Goal: Find specific page/section: Find specific page/section

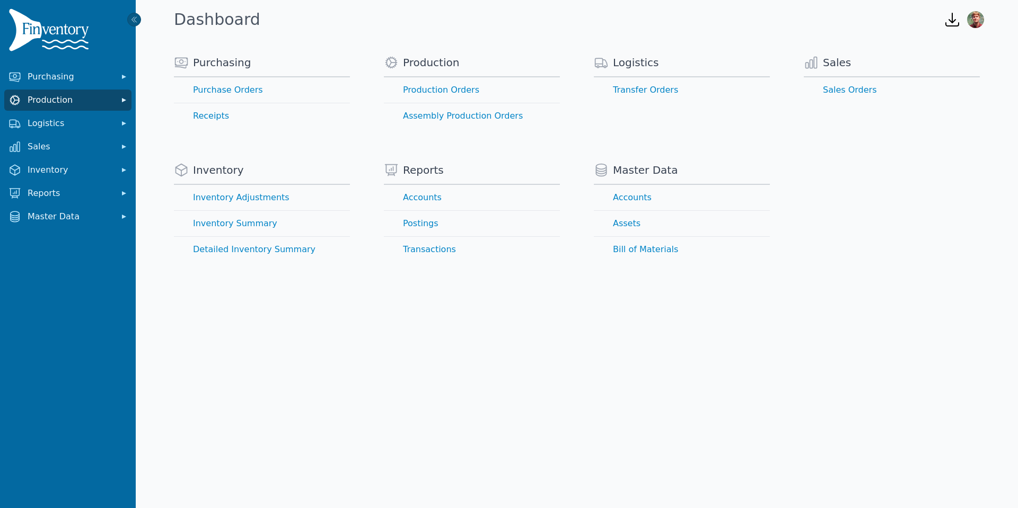
click at [102, 109] on button "Production" at bounding box center [67, 100] width 127 height 21
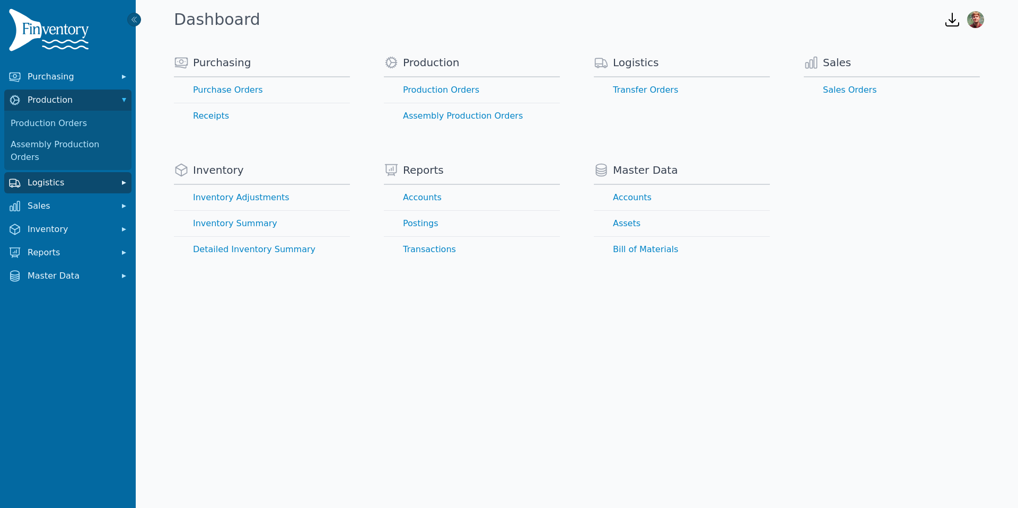
click at [89, 177] on span "Logistics" at bounding box center [70, 183] width 85 height 13
click at [82, 196] on link "Transfer Orders" at bounding box center [67, 206] width 123 height 21
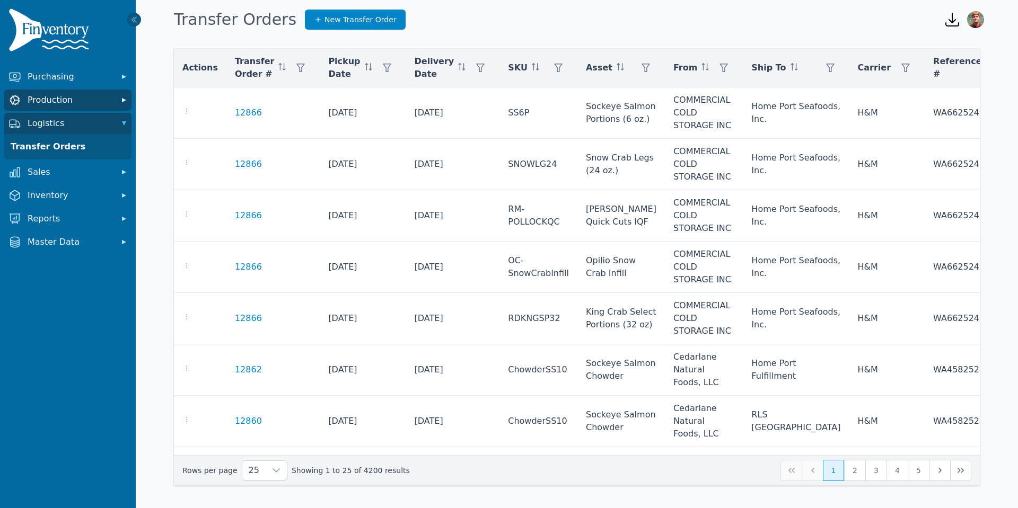
click at [74, 102] on span "Production" at bounding box center [70, 100] width 85 height 13
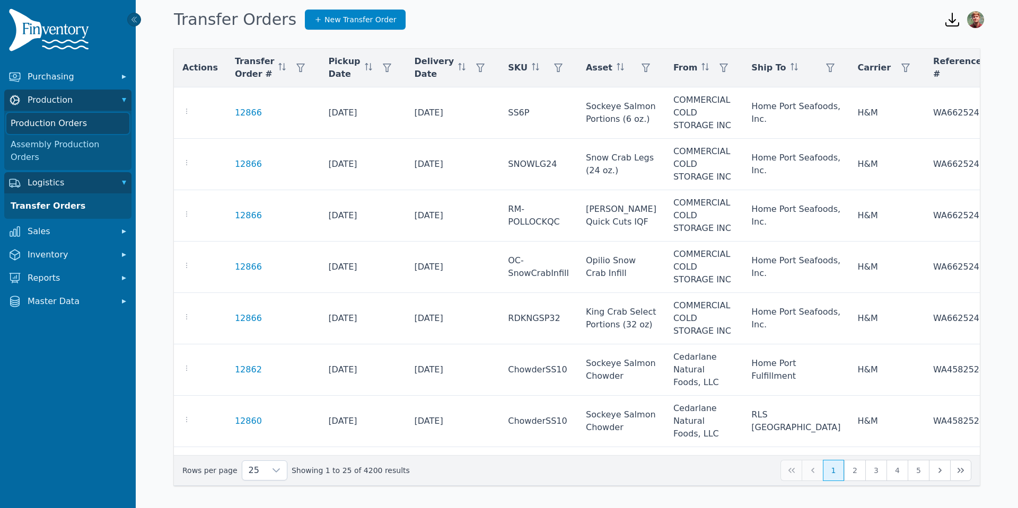
click at [87, 123] on link "Production Orders" at bounding box center [67, 123] width 123 height 21
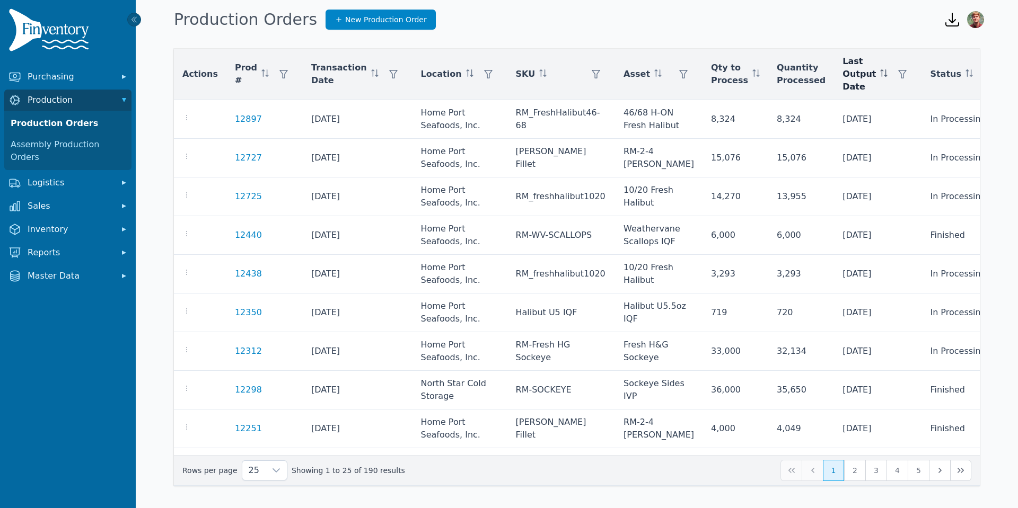
click at [843, 80] on span "Last Output Date" at bounding box center [858, 74] width 33 height 38
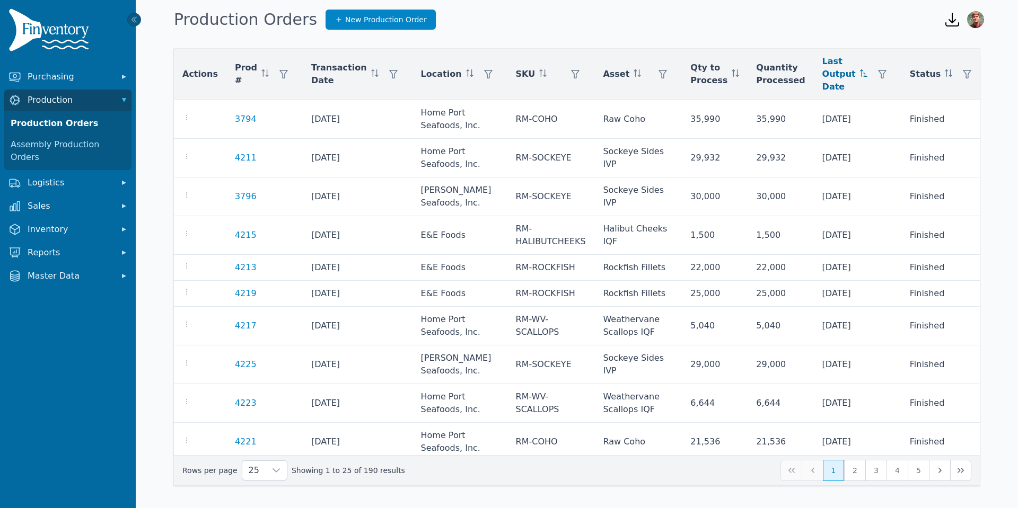
click at [833, 73] on span "Last Output Date" at bounding box center [838, 74] width 33 height 38
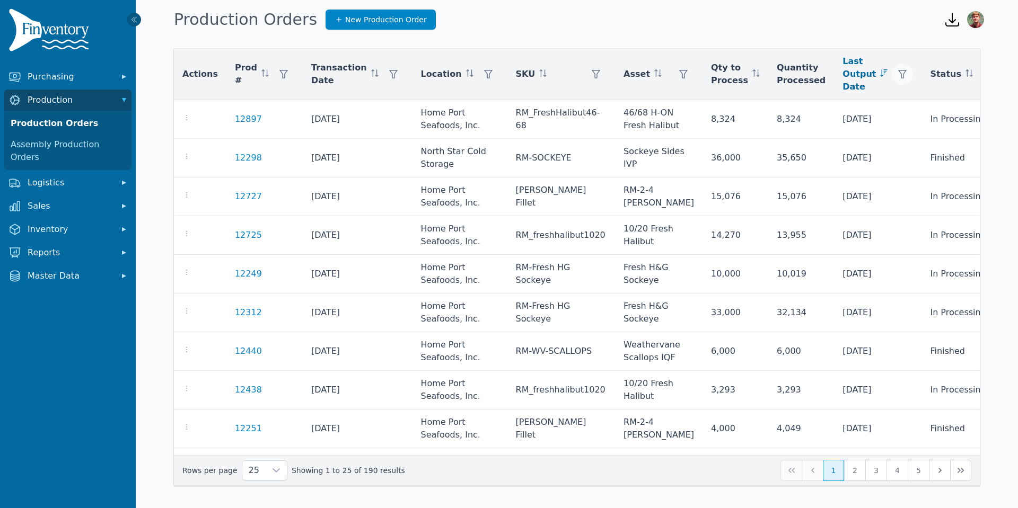
click at [898, 74] on icon "button" at bounding box center [902, 74] width 8 height 8
click at [972, 117] on input "Start" at bounding box center [926, 115] width 112 height 21
type input "**********"
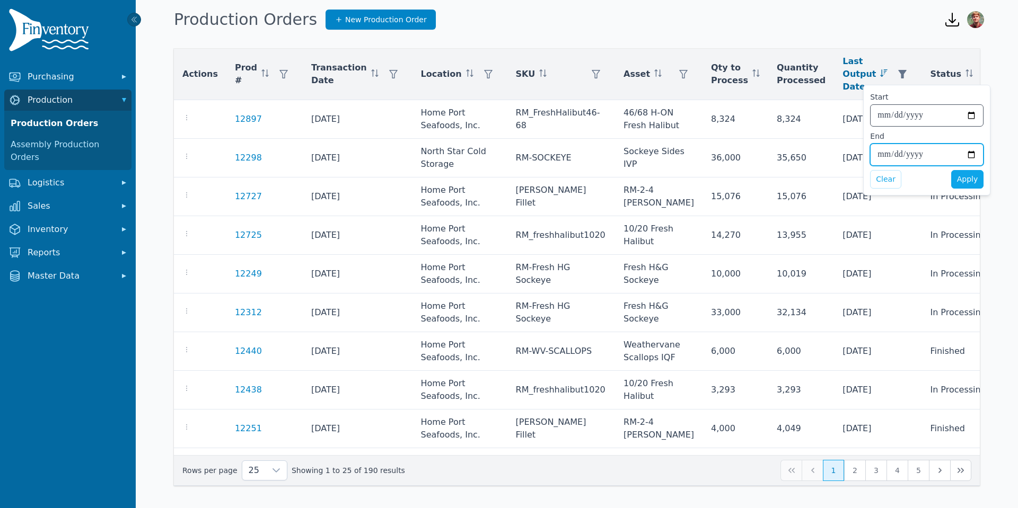
click at [973, 152] on input "End" at bounding box center [926, 154] width 112 height 21
type input "**********"
click at [969, 179] on span "Apply" at bounding box center [967, 179] width 21 height 11
